Goal: Task Accomplishment & Management: Manage account settings

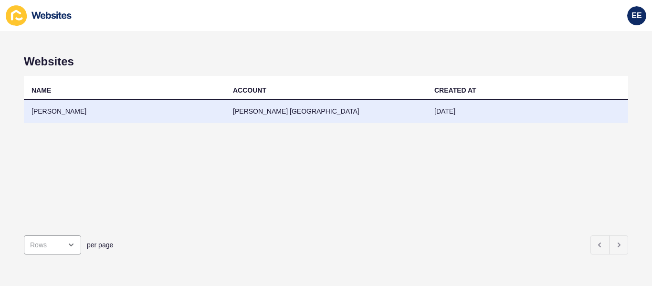
click at [67, 112] on td "[PERSON_NAME]" at bounding box center [124, 111] width 201 height 23
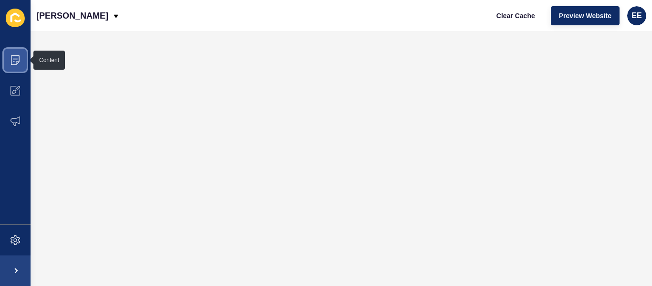
click at [8, 58] on span at bounding box center [15, 60] width 31 height 31
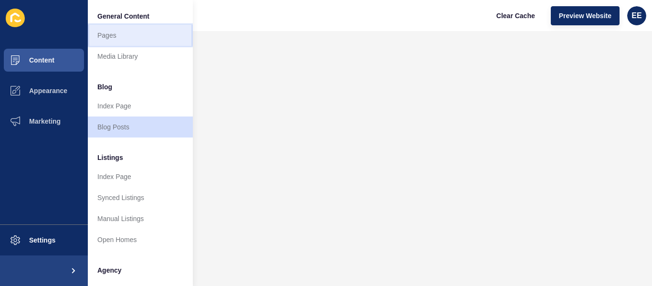
click at [108, 35] on link "Pages" at bounding box center [140, 35] width 105 height 21
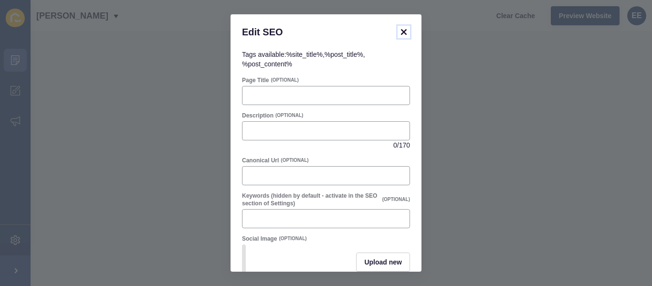
click at [404, 32] on icon at bounding box center [404, 32] width 6 height 6
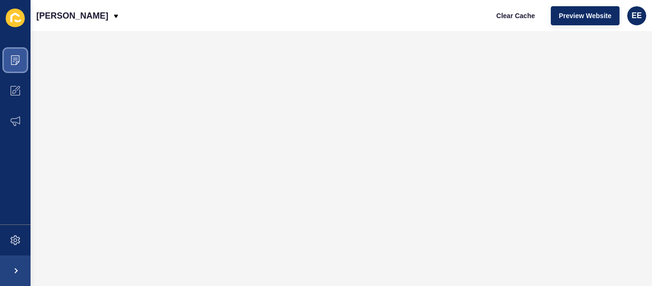
click at [10, 55] on span at bounding box center [15, 60] width 31 height 31
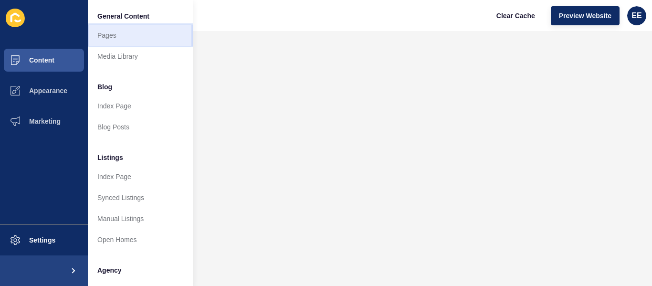
click at [108, 43] on link "Pages" at bounding box center [140, 35] width 105 height 21
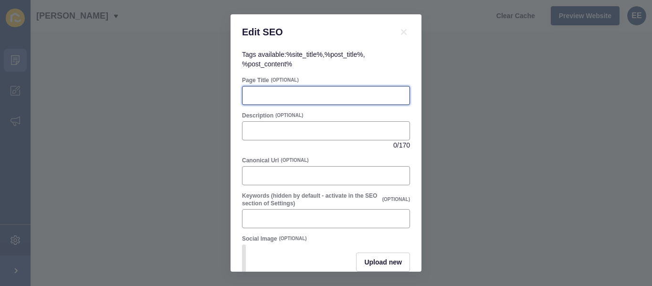
click at [269, 92] on input "Page Title" at bounding box center [326, 96] width 156 height 10
paste input "Grow Your Real Estate Career | [PERSON_NAME][GEOGRAPHIC_DATA]"
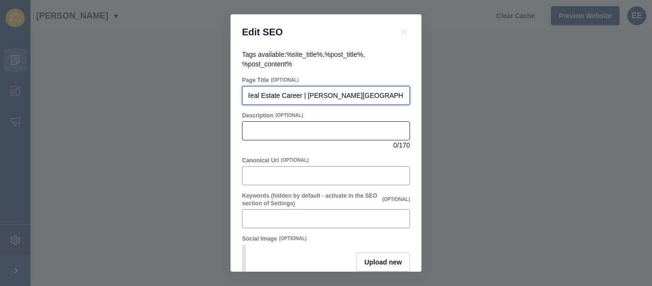
type input "Grow Your Real Estate Career | [PERSON_NAME][GEOGRAPHIC_DATA]"
click at [271, 132] on input "Description" at bounding box center [326, 131] width 156 height 10
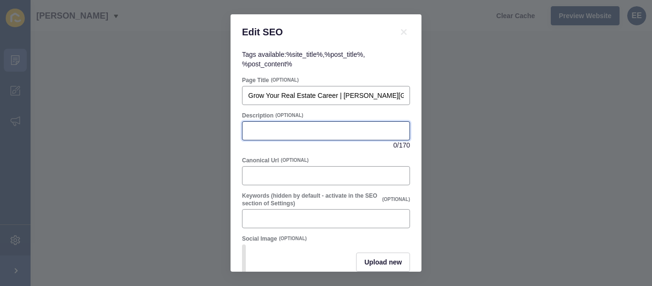
click at [267, 126] on input "Description" at bounding box center [326, 131] width 156 height 10
paste input "Build your career with [PERSON_NAME] Canberra in sales, leasing, valuations, an…"
type input "Build your career with [PERSON_NAME] Canberra in sales, leasing, valuations, an…"
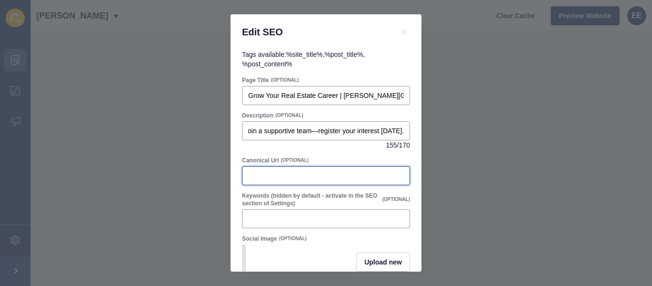
click at [305, 173] on input "Canonical Url" at bounding box center [326, 176] width 156 height 10
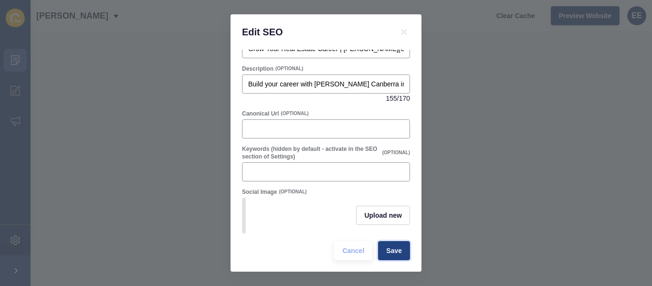
click at [386, 251] on span "Save" at bounding box center [394, 251] width 16 height 10
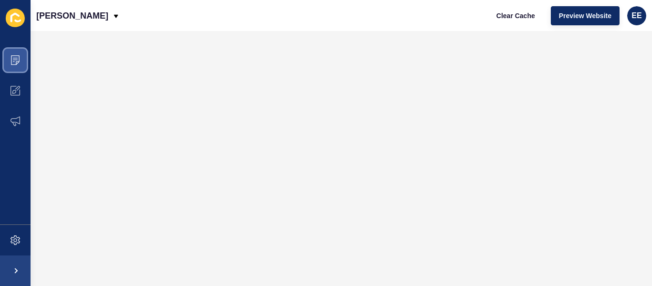
click at [19, 63] on icon at bounding box center [15, 60] width 10 height 10
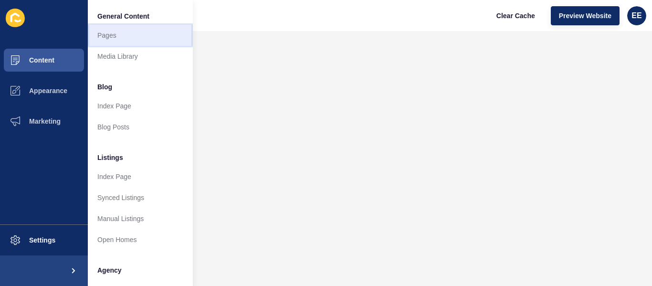
click at [106, 42] on link "Pages" at bounding box center [140, 35] width 105 height 21
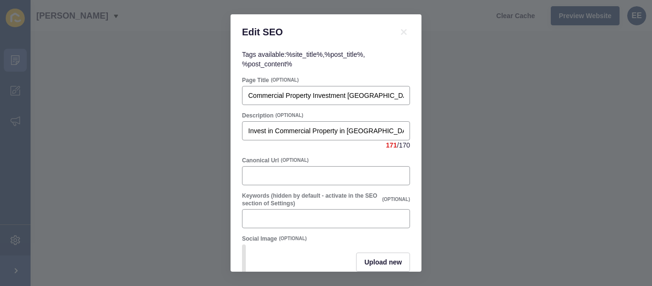
drag, startPoint x: 246, startPoint y: 95, endPoint x: 439, endPoint y: 97, distance: 192.7
click at [439, 97] on div "Edit SEO Tags available: %site_title% , %post_title% , %post_content% Page Titl…" at bounding box center [326, 143] width 652 height 286
click at [347, 92] on input "Commercial Property Investment [GEOGRAPHIC_DATA] | [PERSON_NAME][GEOGRAPHIC_DAT…" at bounding box center [326, 96] width 156 height 10
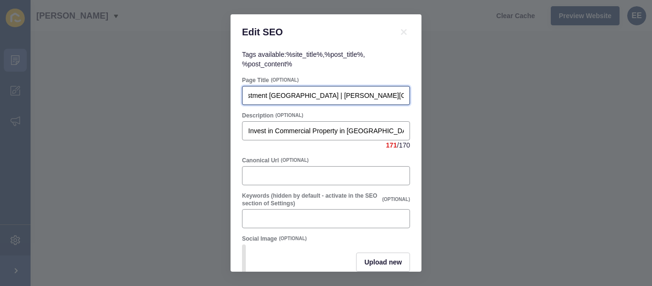
drag, startPoint x: 299, startPoint y: 94, endPoint x: 413, endPoint y: 94, distance: 114.5
click at [413, 94] on div "Tags available: %site_title% , %post_title% , %post_content% Page Title (OPTION…" at bounding box center [325, 161] width 191 height 222
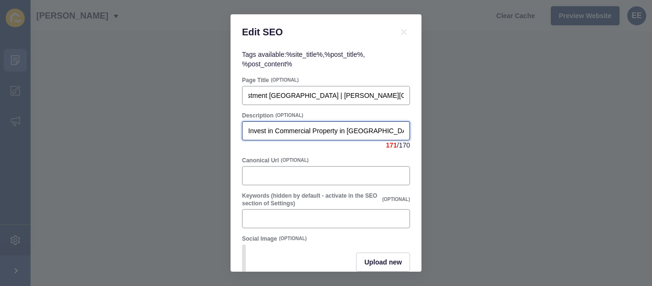
click at [293, 129] on input "Invest in Commercial Property in [GEOGRAPHIC_DATA] with [PERSON_NAME] [GEOGRAPH…" at bounding box center [326, 131] width 156 height 10
click at [247, 132] on div "Invest in Commercial Property in [GEOGRAPHIC_DATA] with [PERSON_NAME] [GEOGRAPH…" at bounding box center [326, 130] width 168 height 19
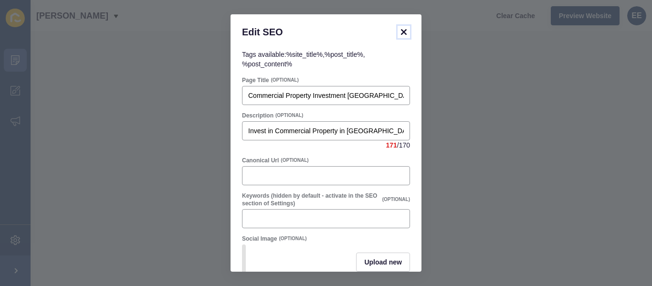
click at [403, 31] on icon at bounding box center [404, 32] width 6 height 6
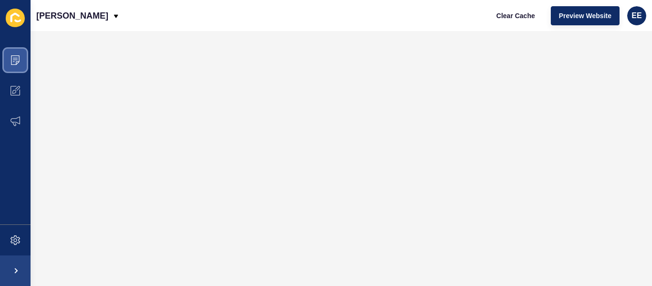
click at [9, 60] on span at bounding box center [15, 60] width 31 height 31
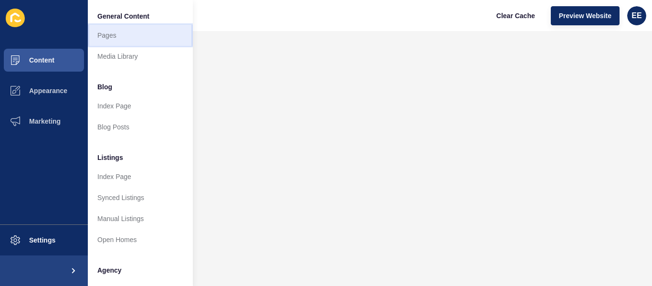
click at [107, 37] on link "Pages" at bounding box center [140, 35] width 105 height 21
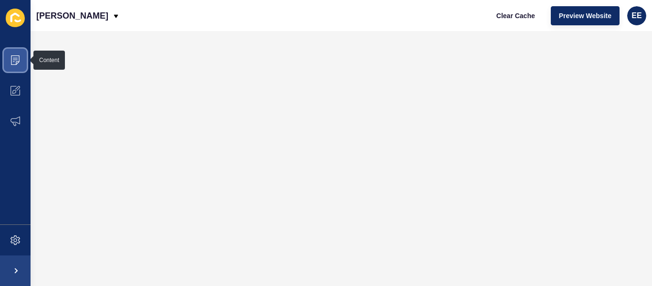
click at [22, 63] on span at bounding box center [15, 60] width 31 height 31
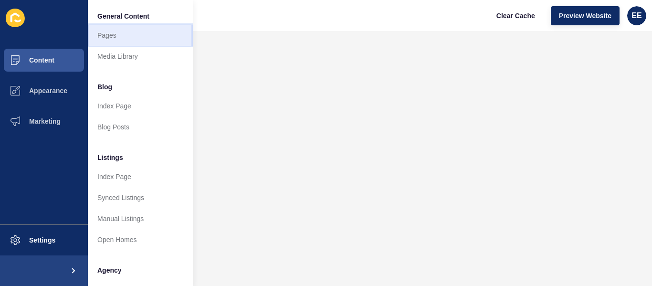
click at [117, 39] on link "Pages" at bounding box center [140, 35] width 105 height 21
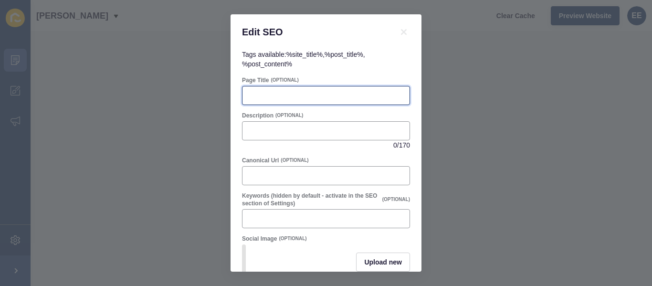
click at [262, 94] on input "Page Title" at bounding box center [326, 96] width 156 height 10
paste input "Contact Real Estate Experts | [PERSON_NAME][GEOGRAPHIC_DATA]"
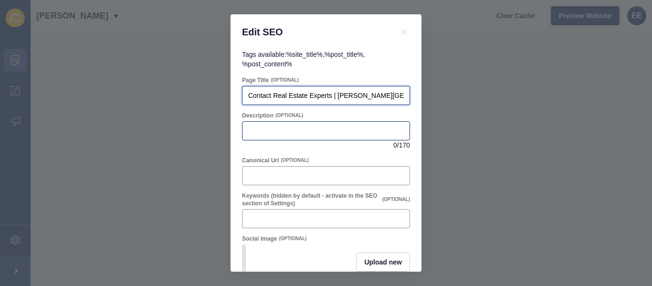
type input "Contact Real Estate Experts | [PERSON_NAME][GEOGRAPHIC_DATA]"
click at [255, 130] on input "Description" at bounding box center [326, 131] width 156 height 10
click at [311, 136] on div at bounding box center [326, 130] width 168 height 19
paste input "[PERSON_NAME] Canberra’s property experts via phone, email, or submit a form. L…"
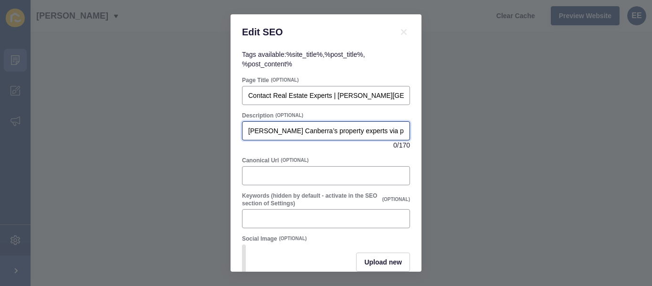
scroll to position [0, 387]
type input "[PERSON_NAME] Canberra’s property experts via phone, email, or submit a form. L…"
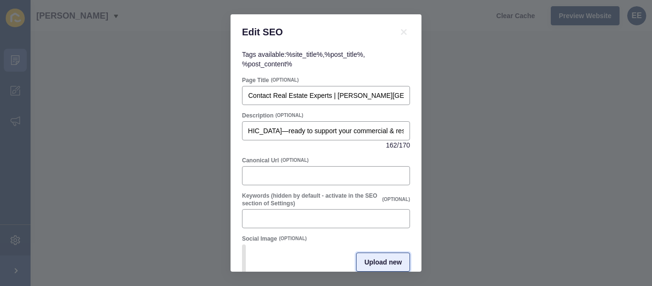
click at [379, 264] on span "Upload new" at bounding box center [383, 262] width 38 height 10
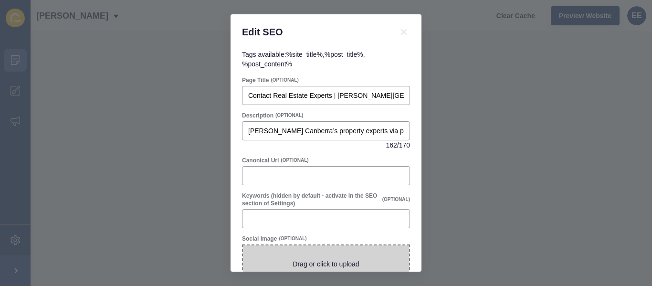
scroll to position [50, 0]
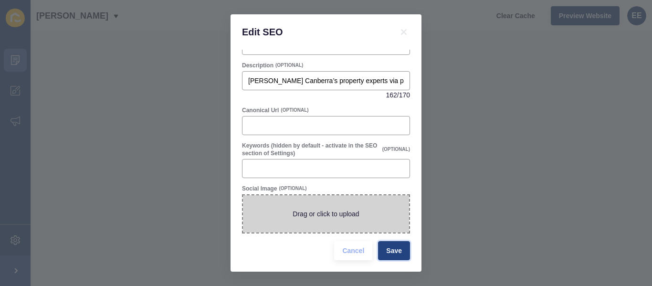
click at [386, 249] on span "Save" at bounding box center [394, 251] width 16 height 10
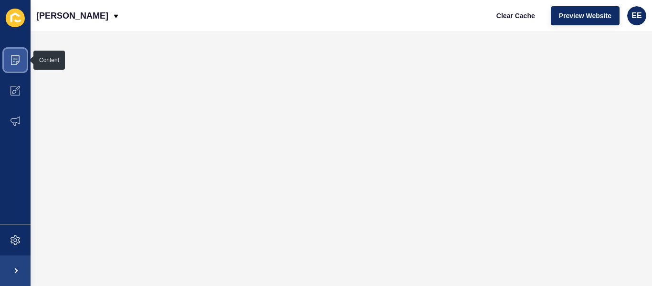
click at [22, 56] on span at bounding box center [15, 60] width 31 height 31
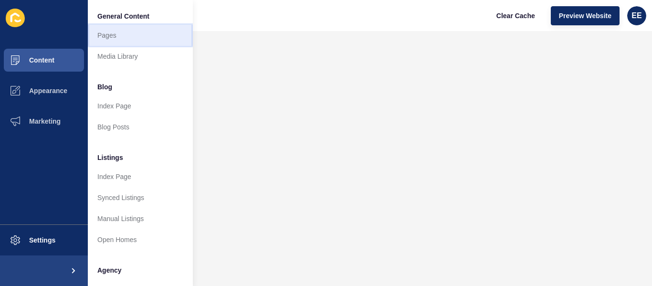
click at [115, 36] on link "Pages" at bounding box center [140, 35] width 105 height 21
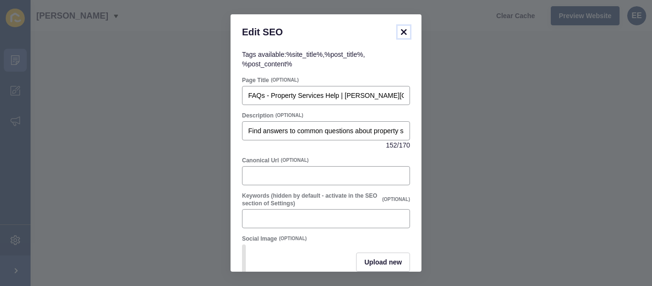
click at [406, 33] on icon at bounding box center [403, 31] width 11 height 11
click at [405, 33] on icon at bounding box center [404, 32] width 6 height 6
click at [405, 31] on icon at bounding box center [404, 32] width 6 height 6
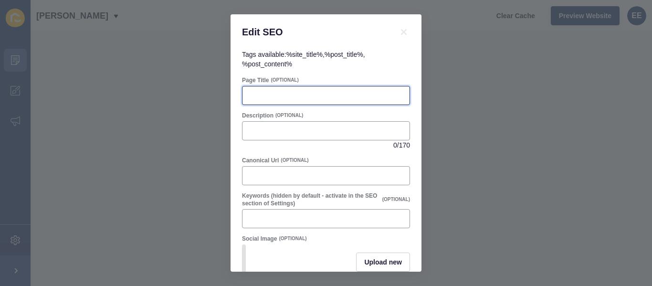
click at [284, 98] on input "Page Title" at bounding box center [326, 96] width 156 height 10
click at [275, 91] on input "Page Title" at bounding box center [326, 96] width 156 height 10
paste input "Privacy Policy | [PERSON_NAME][GEOGRAPHIC_DATA]"
type input "Read Our Privacy Policy | [PERSON_NAME][GEOGRAPHIC_DATA]"
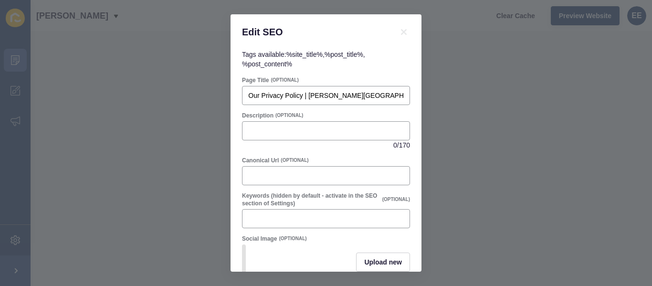
scroll to position [0, 0]
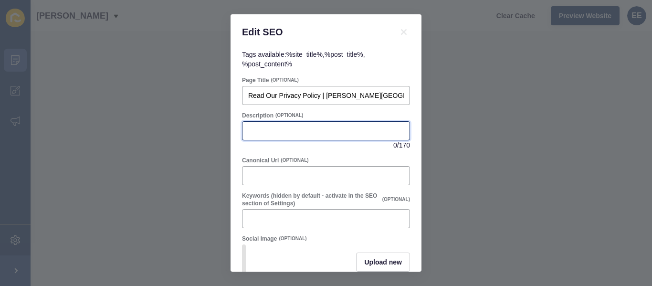
click at [286, 131] on input "Description" at bounding box center [326, 131] width 156 height 10
paste input "Read how [PERSON_NAME] Canberra collects, uses, and protects your personal data…"
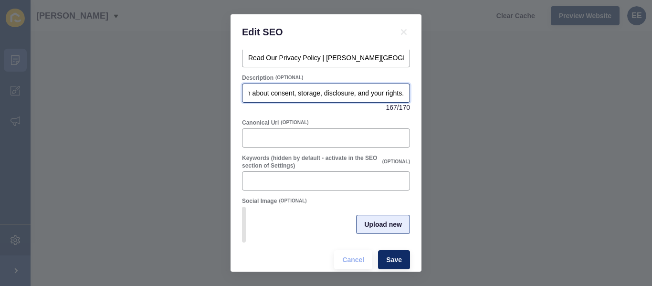
scroll to position [54, 0]
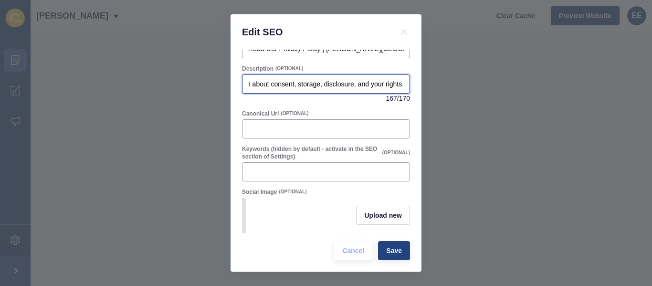
type input "Read how [PERSON_NAME] Canberra collects, uses, and protects your personal data…"
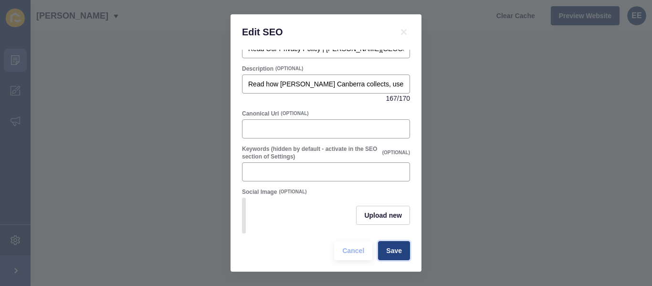
click at [393, 246] on span "Save" at bounding box center [394, 251] width 16 height 10
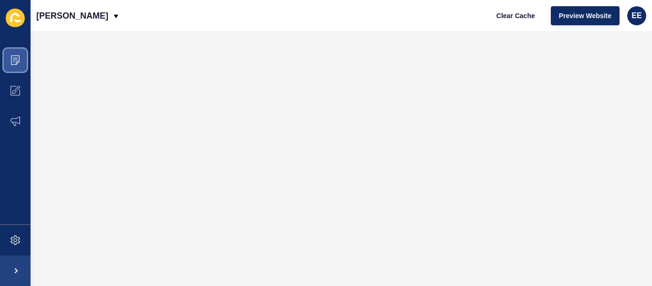
click at [18, 63] on icon at bounding box center [15, 60] width 9 height 10
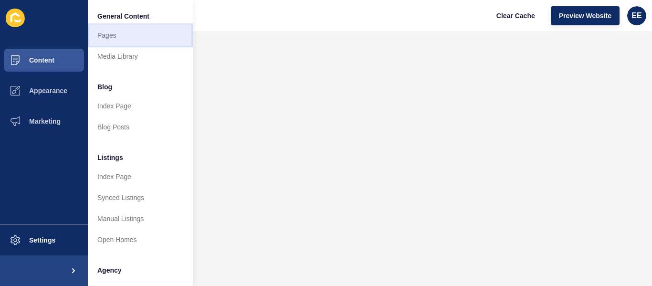
click at [104, 37] on link "Pages" at bounding box center [140, 35] width 105 height 21
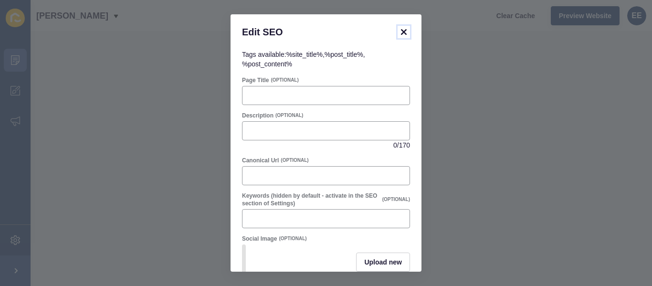
click at [401, 34] on icon at bounding box center [404, 32] width 6 height 6
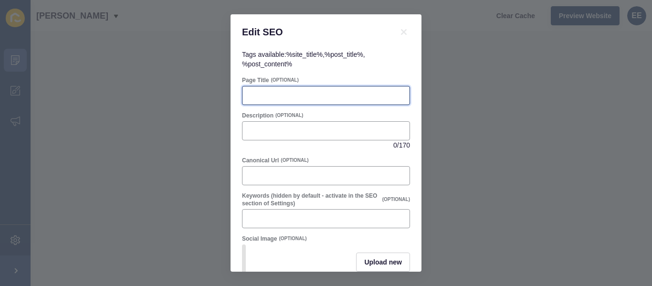
click at [278, 91] on input "Page Title" at bounding box center [326, 96] width 156 height 10
paste input "Real Estate Agents [GEOGRAPHIC_DATA] | Commercial Property Experts"
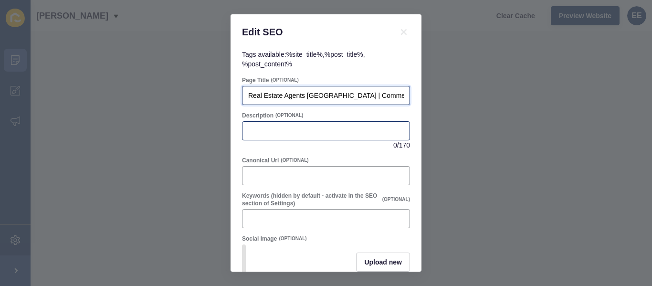
scroll to position [0, 43]
type input "Real Estate Agents [GEOGRAPHIC_DATA] | Commercial Property Experts"
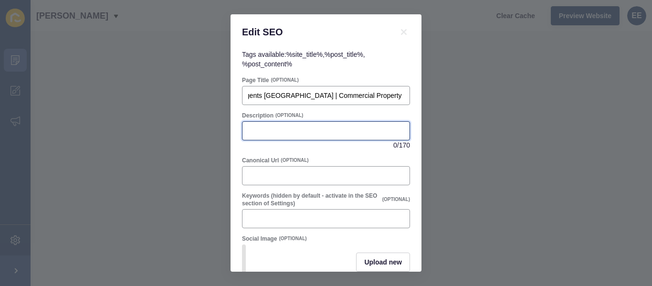
drag, startPoint x: 255, startPoint y: 128, endPoint x: 281, endPoint y: 138, distance: 28.3
click at [255, 128] on input "Description" at bounding box center [326, 131] width 156 height 10
click at [282, 133] on input "Description" at bounding box center [326, 131] width 156 height 10
paste input "[PERSON_NAME] Canberra offers trusted residential and commercial real estate se…"
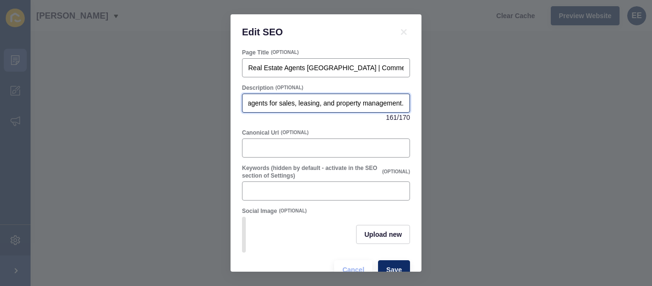
scroll to position [54, 0]
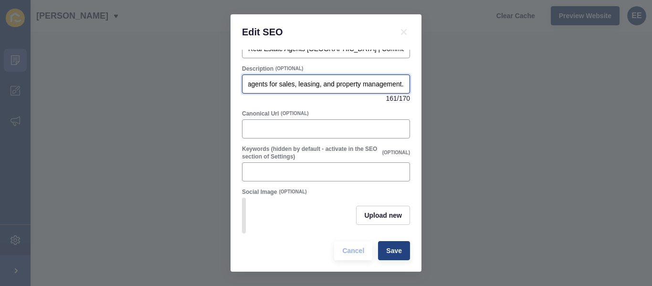
type input "[PERSON_NAME] Canberra offers trusted residential and commercial real estate se…"
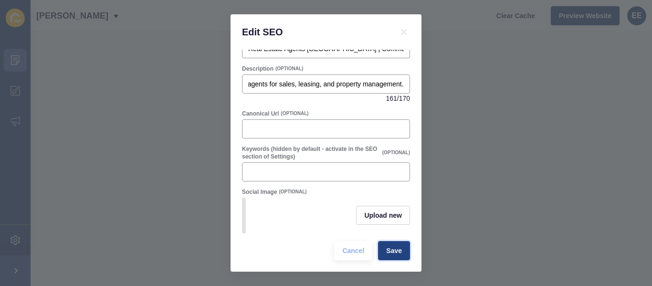
scroll to position [0, 0]
click at [378, 252] on button "Save" at bounding box center [394, 250] width 32 height 19
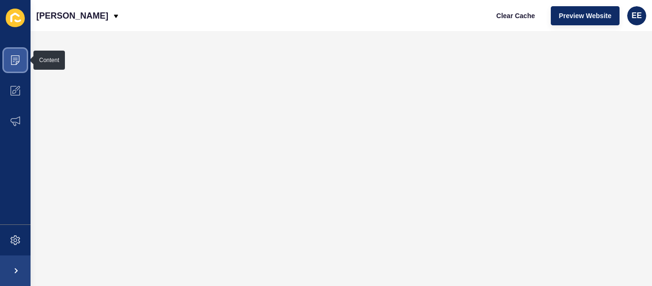
click at [18, 60] on icon at bounding box center [15, 60] width 10 height 10
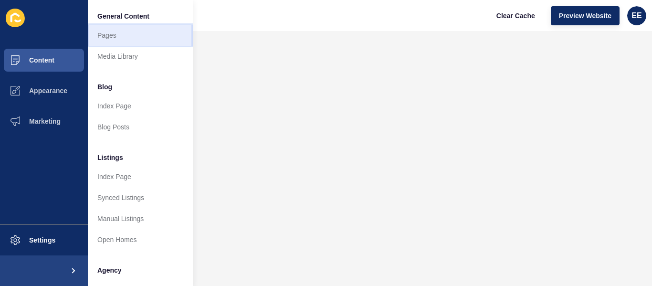
click at [101, 36] on link "Pages" at bounding box center [140, 35] width 105 height 21
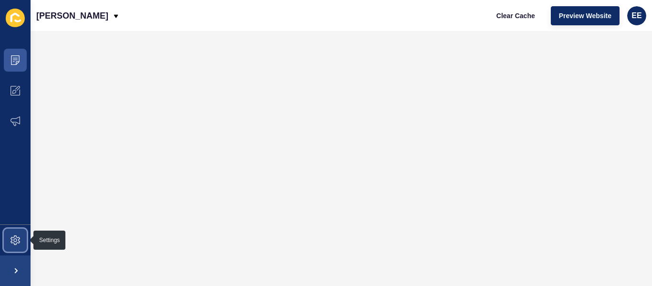
click at [14, 244] on icon at bounding box center [15, 240] width 10 height 10
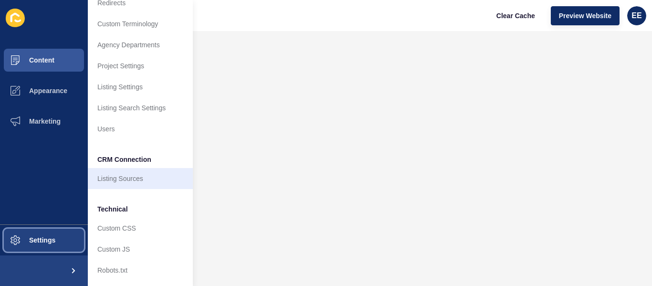
scroll to position [103, 0]
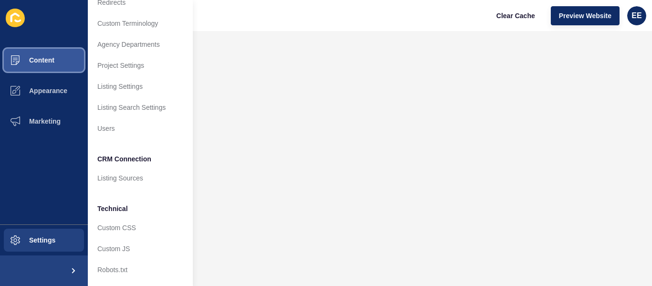
click at [55, 63] on button "Content" at bounding box center [44, 60] width 88 height 31
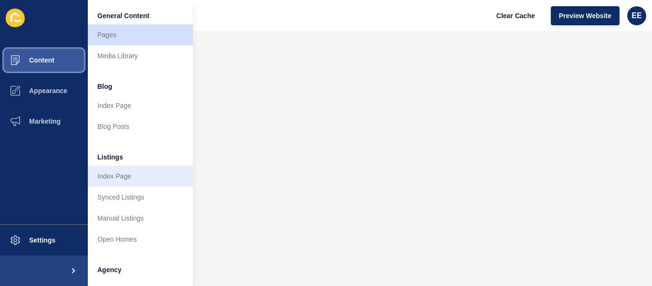
scroll to position [0, 0]
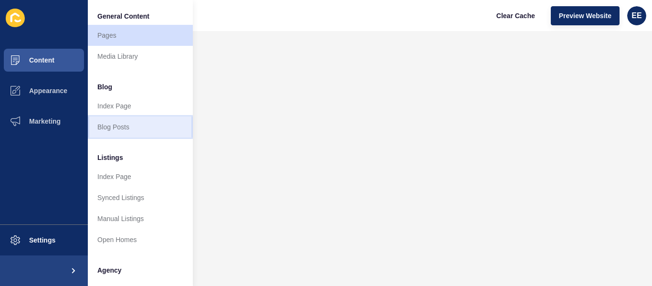
click at [118, 124] on link "Blog Posts" at bounding box center [140, 126] width 105 height 21
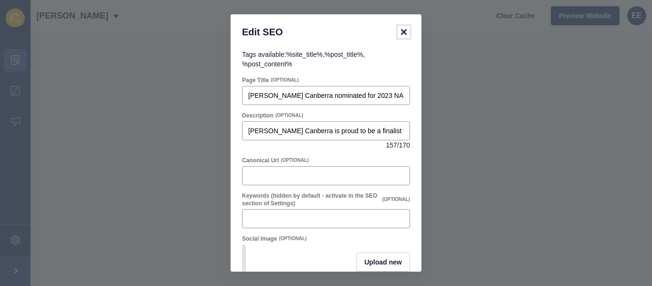
click at [401, 30] on icon at bounding box center [404, 32] width 6 height 6
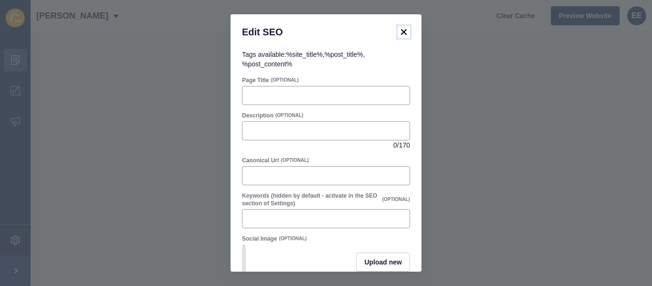
click at [404, 33] on icon at bounding box center [403, 31] width 11 height 11
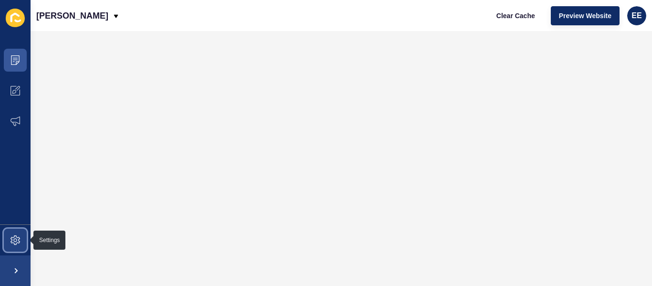
drag, startPoint x: 11, startPoint y: 237, endPoint x: 38, endPoint y: 221, distance: 31.7
click at [11, 237] on icon at bounding box center [15, 240] width 10 height 10
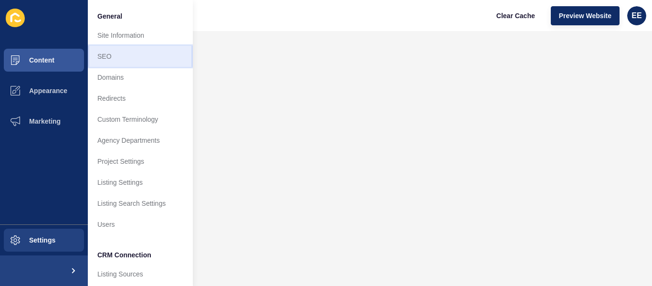
click at [111, 54] on link "SEO" at bounding box center [140, 56] width 105 height 21
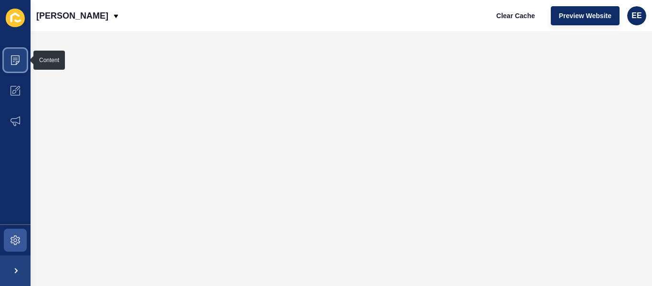
click at [18, 62] on icon at bounding box center [15, 60] width 10 height 10
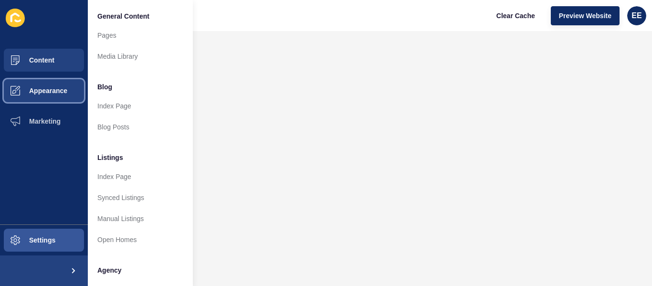
click at [27, 96] on span at bounding box center [15, 90] width 31 height 31
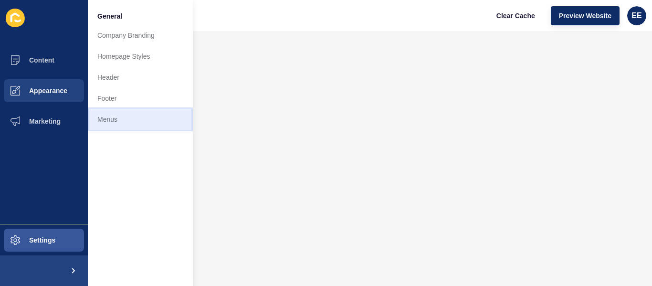
click at [122, 122] on link "Menus" at bounding box center [140, 119] width 105 height 21
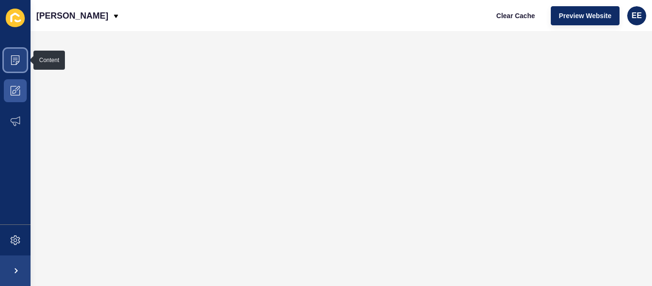
click at [16, 59] on icon at bounding box center [15, 60] width 10 height 10
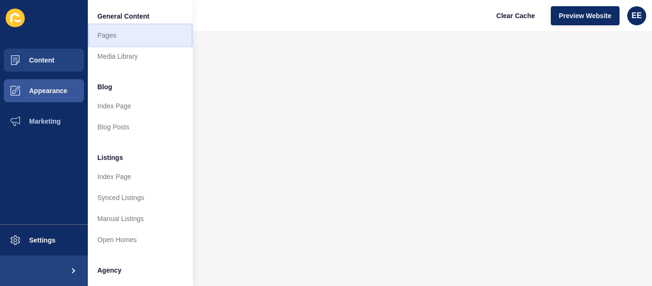
click at [118, 38] on link "Pages" at bounding box center [140, 35] width 105 height 21
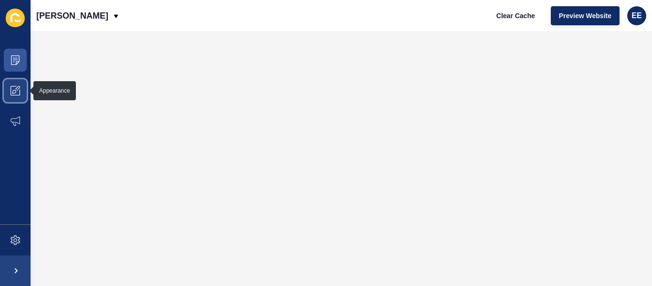
click at [20, 90] on icon at bounding box center [15, 91] width 10 height 10
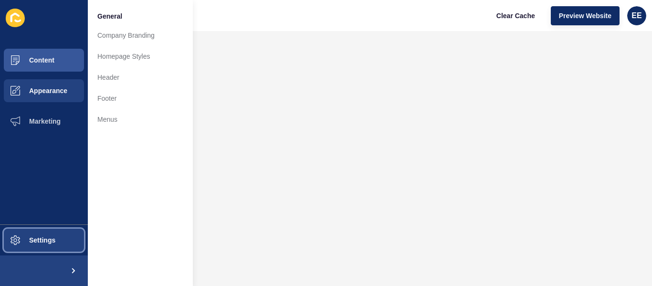
click at [13, 233] on span at bounding box center [15, 240] width 31 height 31
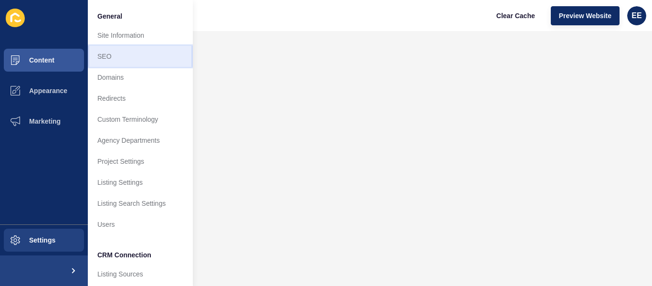
click at [126, 57] on link "SEO" at bounding box center [140, 56] width 105 height 21
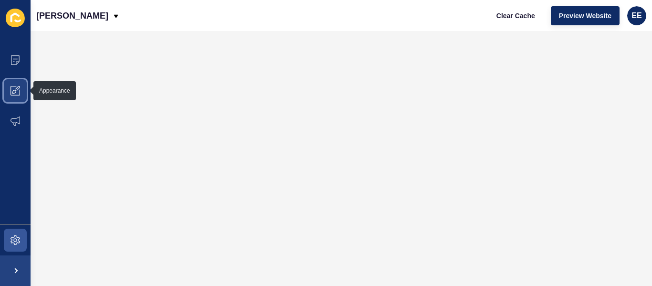
click at [15, 95] on icon at bounding box center [15, 91] width 10 height 10
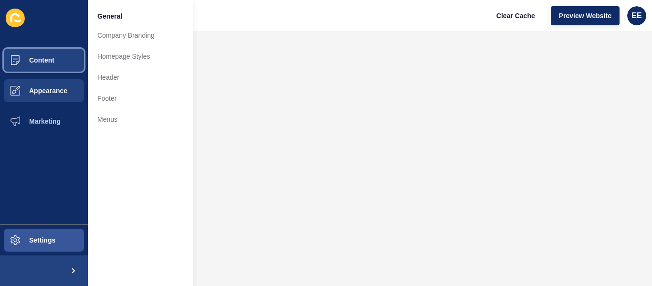
click at [48, 60] on span "Content" at bounding box center [27, 60] width 56 height 8
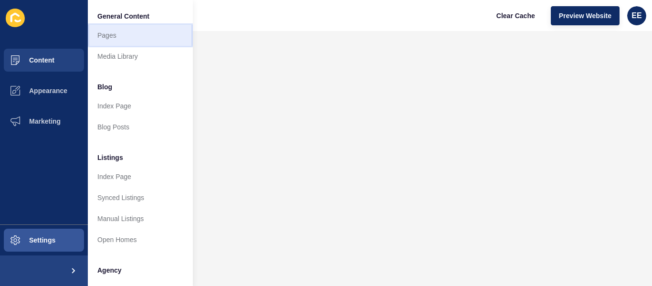
click at [116, 36] on link "Pages" at bounding box center [140, 35] width 105 height 21
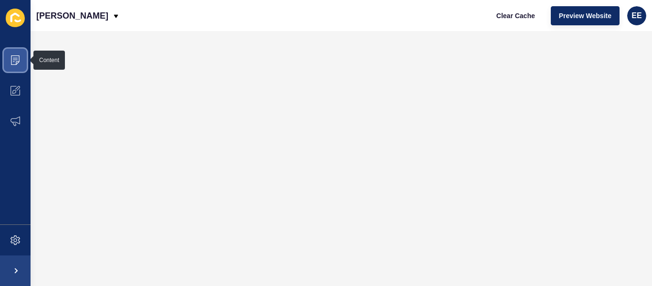
click at [11, 59] on icon at bounding box center [15, 60] width 10 height 10
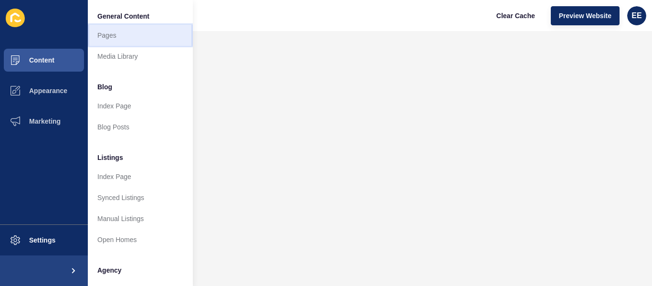
click at [119, 32] on link "Pages" at bounding box center [140, 35] width 105 height 21
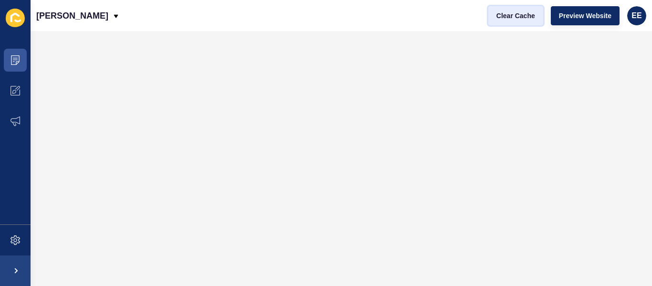
click at [501, 16] on span "Clear Cache" at bounding box center [515, 16] width 39 height 10
click at [14, 239] on icon at bounding box center [15, 240] width 4 height 4
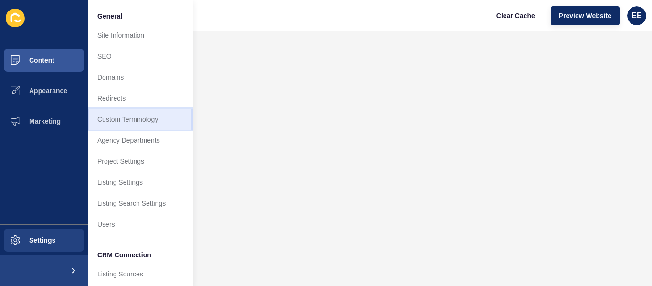
click at [153, 126] on link "Custom Terminology" at bounding box center [140, 119] width 105 height 21
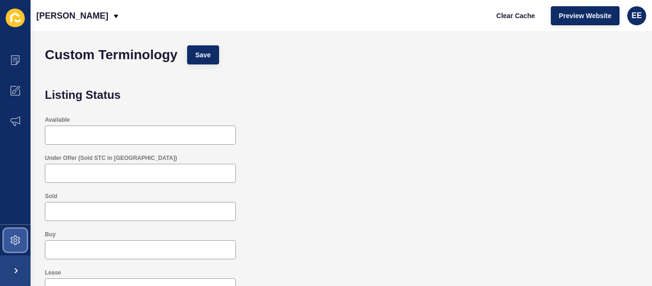
click at [15, 249] on span at bounding box center [15, 240] width 31 height 31
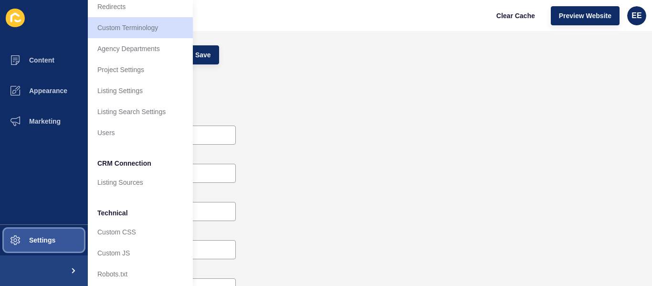
scroll to position [103, 0]
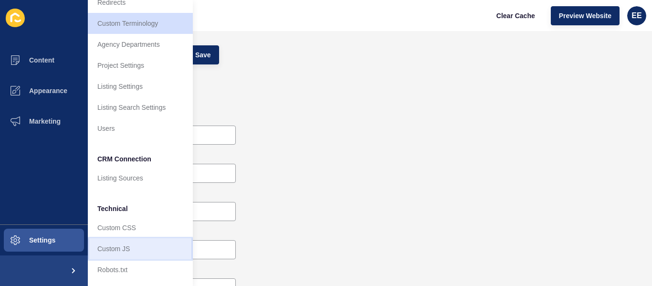
click at [137, 238] on link "Custom JS" at bounding box center [140, 248] width 105 height 21
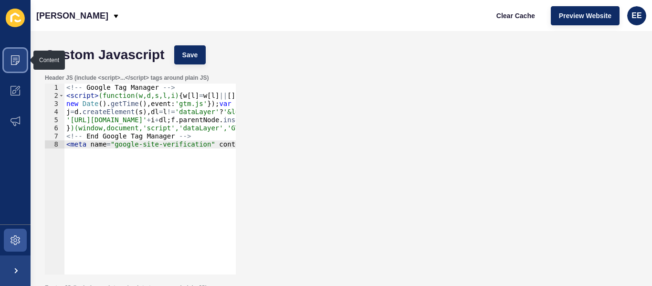
click at [8, 62] on span at bounding box center [15, 60] width 31 height 31
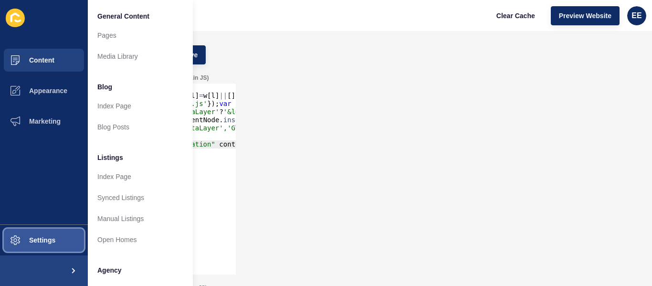
click at [31, 235] on button "Settings" at bounding box center [44, 240] width 88 height 31
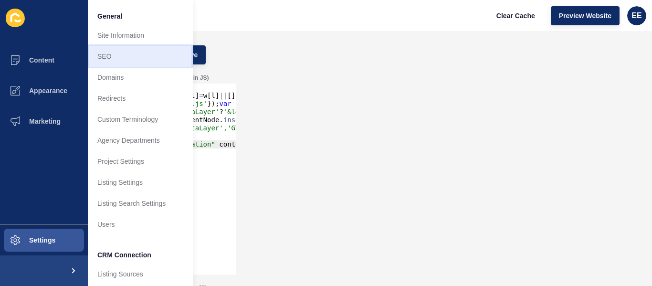
click at [101, 54] on link "SEO" at bounding box center [140, 56] width 105 height 21
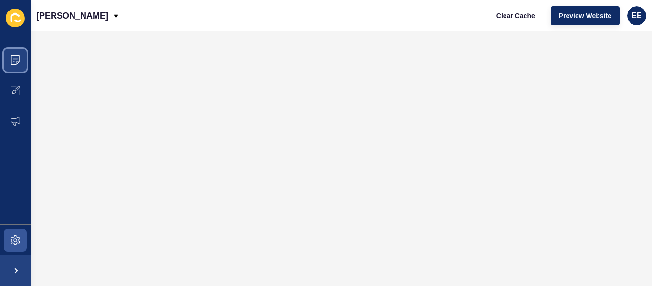
click at [18, 59] on icon at bounding box center [15, 60] width 10 height 10
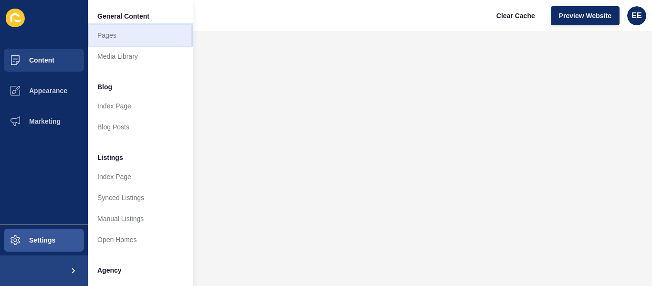
click at [110, 38] on link "Pages" at bounding box center [140, 35] width 105 height 21
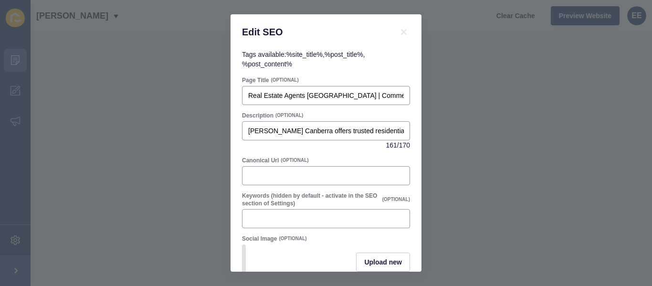
click at [313, 105] on div "Page Title (OPTIONAL) Real Estate Agents [GEOGRAPHIC_DATA] | Commercial Propert…" at bounding box center [326, 90] width 170 height 31
click at [322, 99] on input "Real Estate Agents [GEOGRAPHIC_DATA] | Commercial Property Experts" at bounding box center [326, 96] width 156 height 10
paste input "Real Estate | [PERSON_NAME] [GEOGRAPHIC_DATA]"
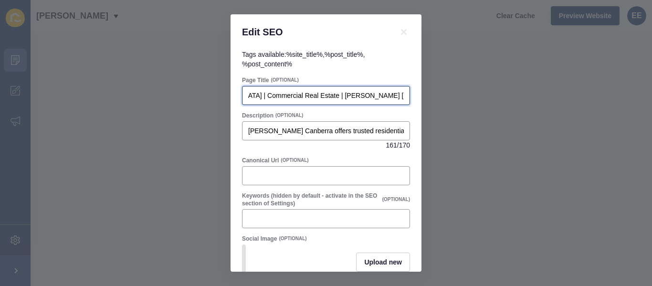
type input "Real Estate Agents [GEOGRAPHIC_DATA] | Commercial Real Estate | [PERSON_NAME] […"
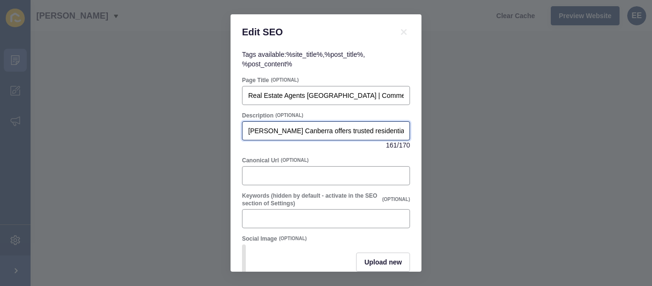
click at [280, 130] on input "[PERSON_NAME] Canberra offers trusted residential and commercial real estate se…" at bounding box center [326, 131] width 156 height 10
paste input "are trusted Real Estate Agents in [GEOGRAPHIC_DATA], specialising in Residentia…"
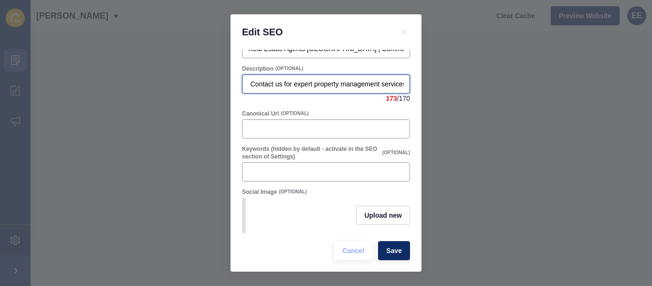
scroll to position [54, 0]
type input "[PERSON_NAME] Canberra are trusted Real Estate Agents in [GEOGRAPHIC_DATA], spe…"
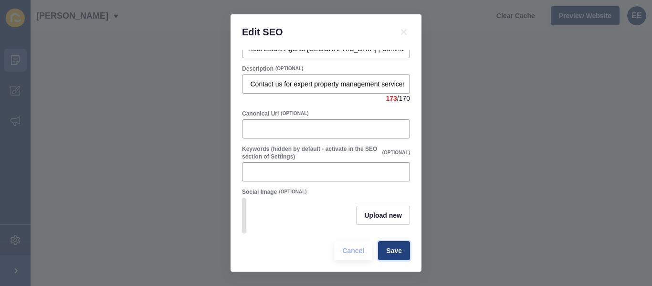
click at [396, 249] on button "Save" at bounding box center [394, 250] width 32 height 19
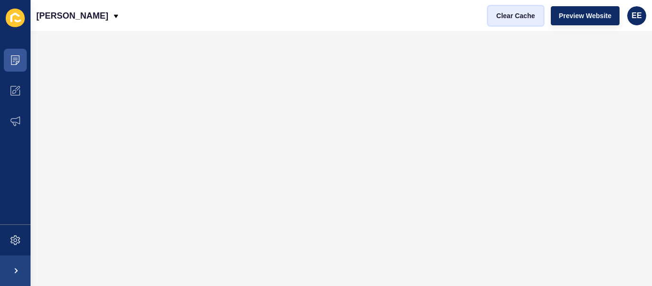
click at [515, 17] on span "Clear Cache" at bounding box center [515, 16] width 39 height 10
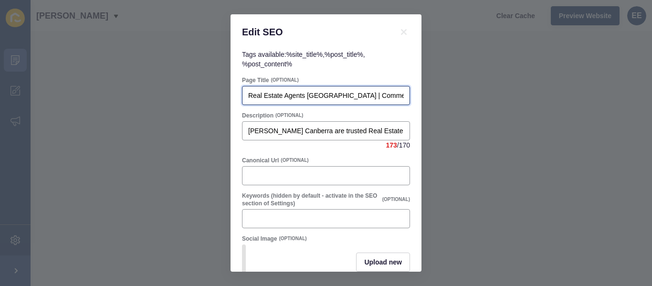
scroll to position [0, 115]
drag, startPoint x: 377, startPoint y: 99, endPoint x: 421, endPoint y: 93, distance: 44.2
click at [421, 93] on div "Tags available: %site_title% , %post_title% , %post_content% Page Title (OPTION…" at bounding box center [325, 161] width 191 height 222
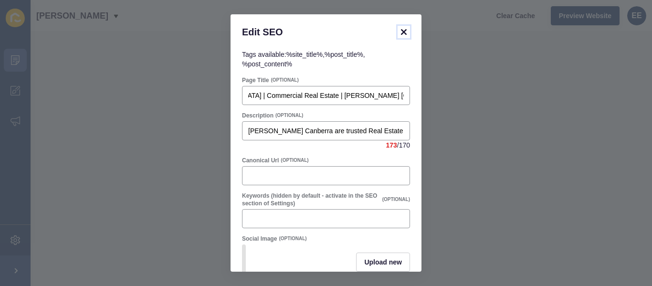
click at [399, 32] on icon at bounding box center [403, 31] width 11 height 11
